Goal: Task Accomplishment & Management: Manage account settings

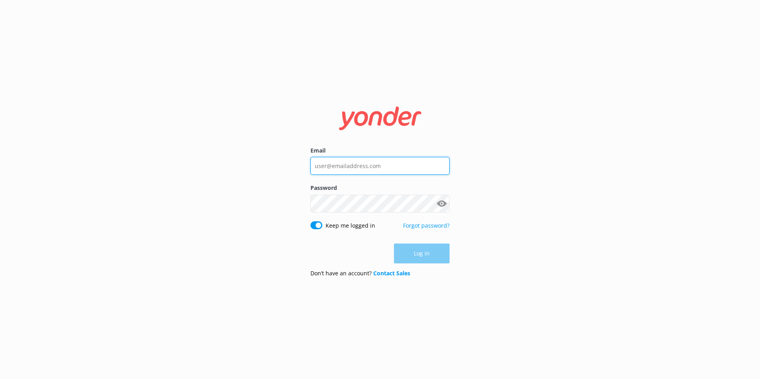
click at [331, 171] on input "Email" at bounding box center [379, 166] width 139 height 18
type input "[EMAIL_ADDRESS][DOMAIN_NAME]"
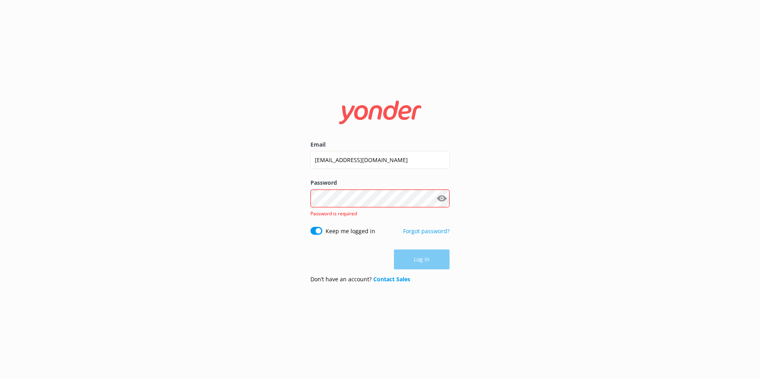
click at [511, 205] on div "Email [EMAIL_ADDRESS][DOMAIN_NAME] Password Show password Password is required …" at bounding box center [380, 189] width 760 height 379
